Goal: Transaction & Acquisition: Book appointment/travel/reservation

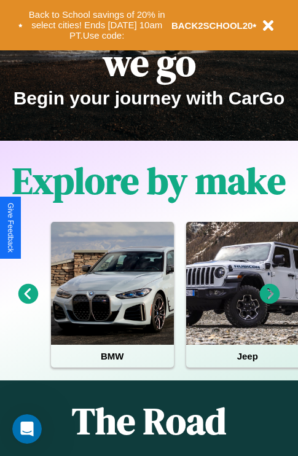
scroll to position [189, 0]
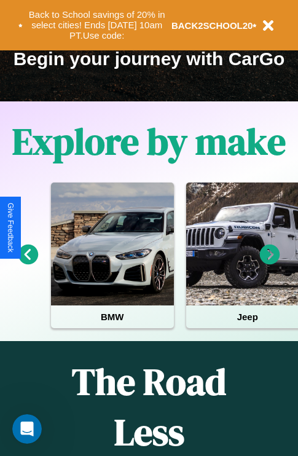
click at [270, 263] on icon at bounding box center [270, 255] width 20 height 20
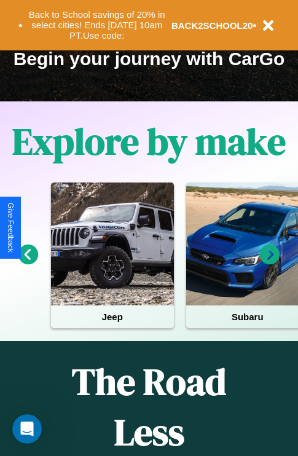
click at [270, 263] on icon at bounding box center [270, 255] width 20 height 20
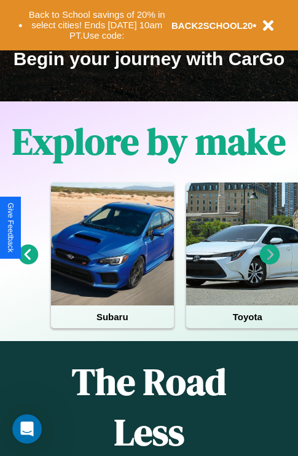
click at [28, 263] on icon at bounding box center [28, 255] width 20 height 20
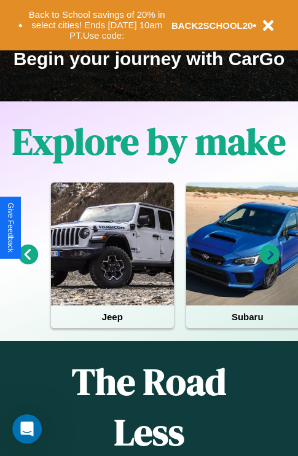
click at [270, 263] on icon at bounding box center [270, 255] width 20 height 20
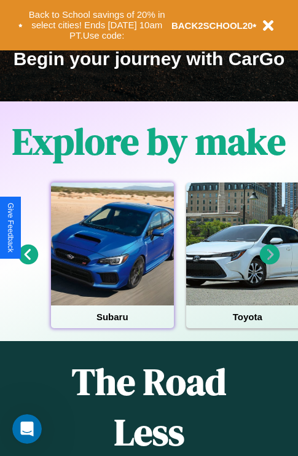
click at [112, 263] on div at bounding box center [112, 243] width 123 height 123
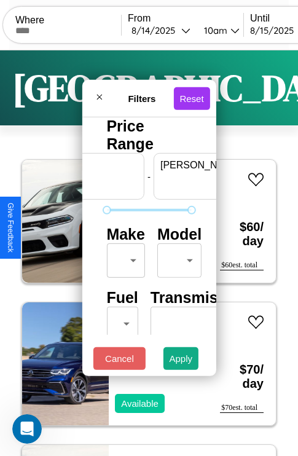
scroll to position [0, 76]
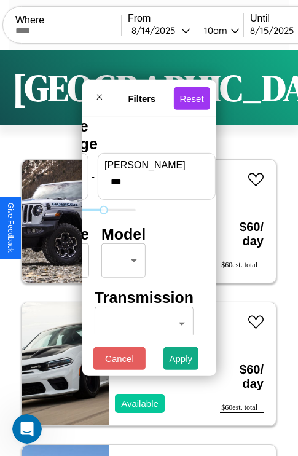
type input "***"
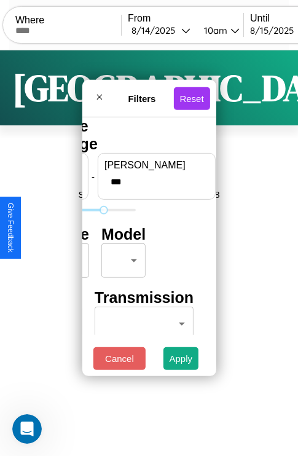
scroll to position [0, 0]
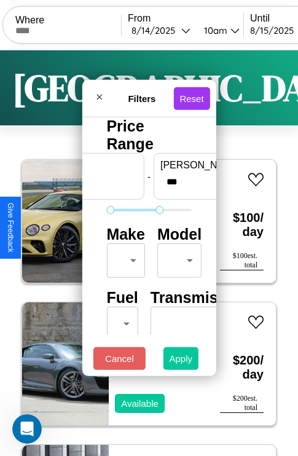
type input "**"
click at [181, 361] on button "Apply" at bounding box center [181, 358] width 36 height 23
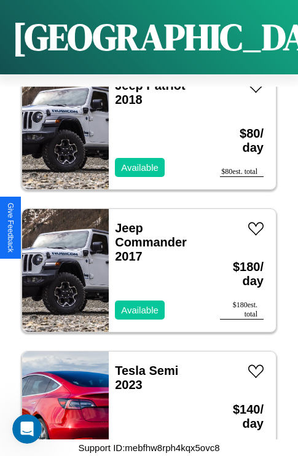
scroll to position [16436, 0]
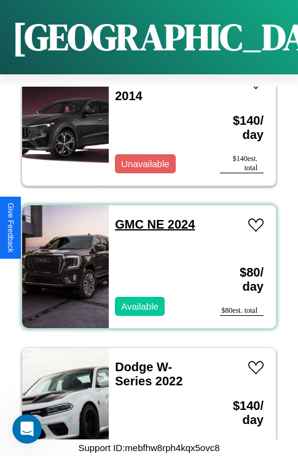
click at [125, 217] on link "GMC NE 2024" at bounding box center [155, 224] width 80 height 14
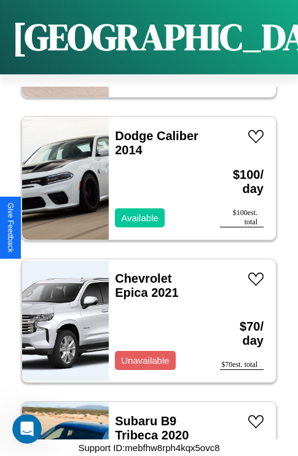
scroll to position [474, 0]
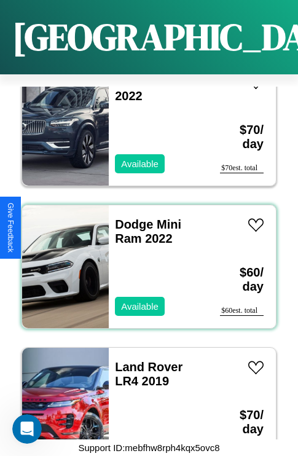
click at [144, 259] on div "Dodge Mini Ram 2022 Available" at bounding box center [158, 266] width 99 height 123
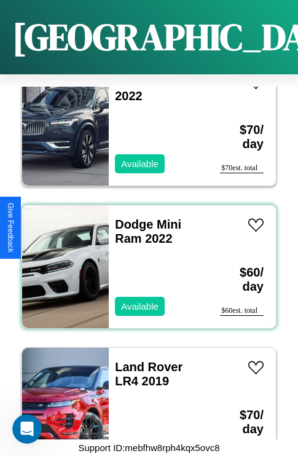
click at [144, 259] on div "Dodge Mini Ram 2022 Available" at bounding box center [158, 266] width 99 height 123
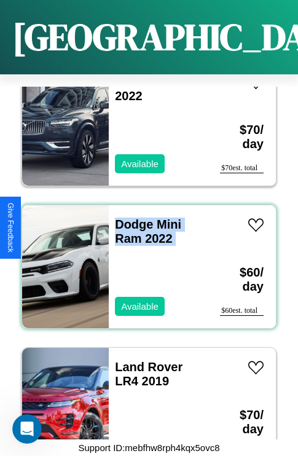
click at [144, 259] on div "Dodge Mini Ram 2022 Available" at bounding box center [158, 266] width 99 height 123
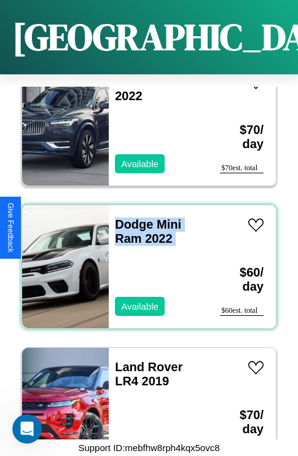
click at [144, 259] on div "Dodge Mini Ram 2022 Available" at bounding box center [158, 266] width 99 height 123
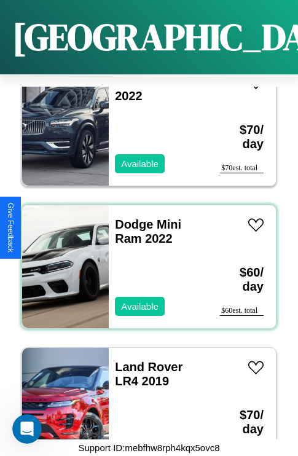
click at [144, 259] on div "Dodge Mini Ram 2022 Available" at bounding box center [158, 266] width 99 height 123
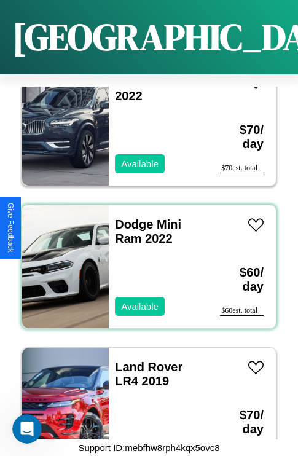
click at [144, 259] on div "Dodge Mini Ram 2022 Available" at bounding box center [158, 266] width 99 height 123
click at [130, 217] on link "Dodge Mini Ram 2022" at bounding box center [148, 231] width 66 height 28
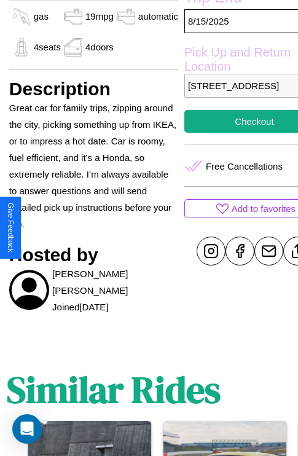
scroll to position [436, 39]
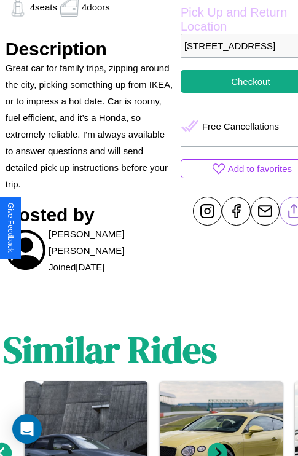
click at [294, 213] on line at bounding box center [294, 209] width 0 height 9
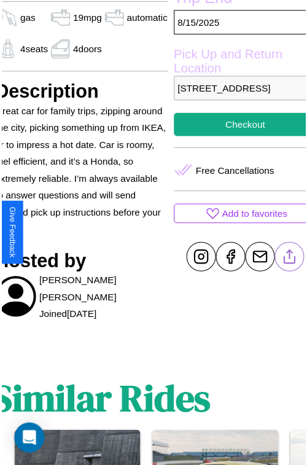
scroll to position [393, 52]
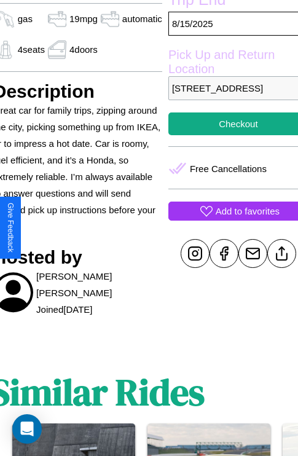
click at [228, 219] on p "Add to favorites" at bounding box center [248, 211] width 64 height 17
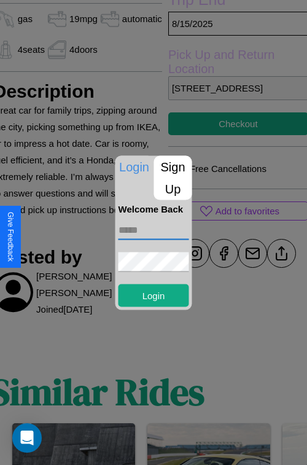
click at [154, 230] on input "text" at bounding box center [154, 230] width 71 height 20
type input "**********"
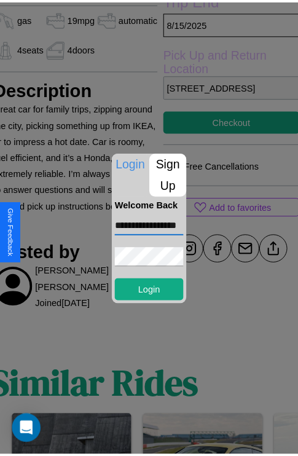
scroll to position [0, 0]
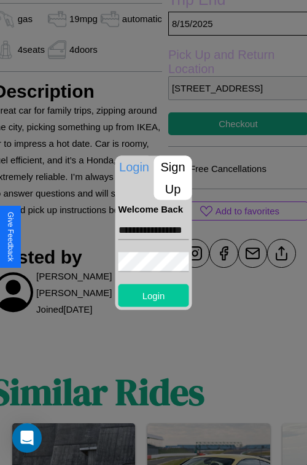
click at [154, 295] on button "Login" at bounding box center [154, 295] width 71 height 23
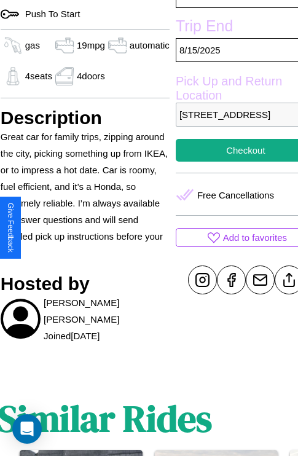
scroll to position [306, 52]
